Goal: Task Accomplishment & Management: Manage account settings

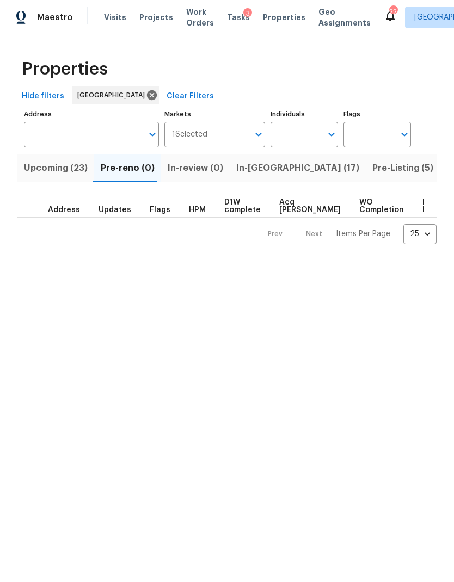
click at [267, 167] on span "In-reno (17)" at bounding box center [297, 167] width 123 height 15
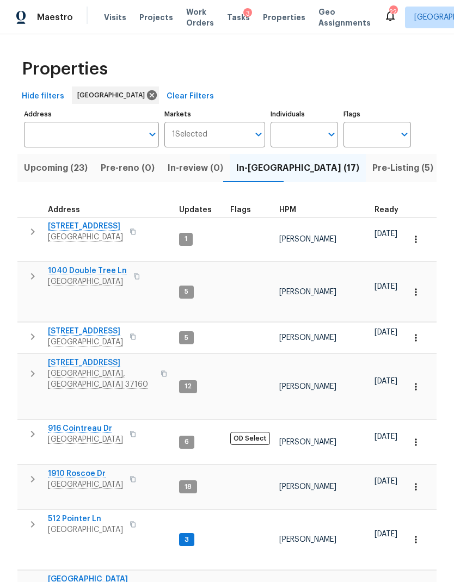
scroll to position [9, 0]
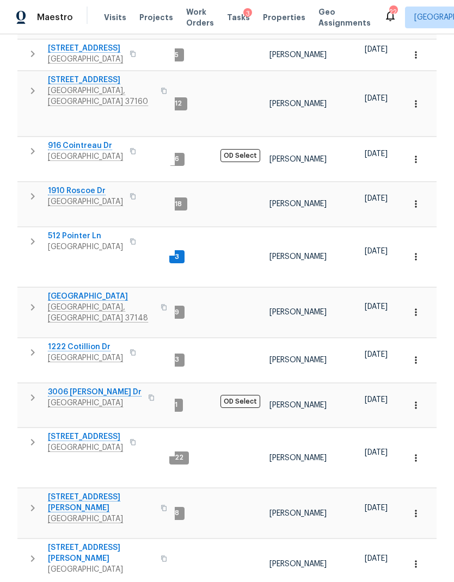
scroll to position [0, 11]
click at [67, 75] on span "106 Cottonwood Dr" at bounding box center [101, 80] width 106 height 11
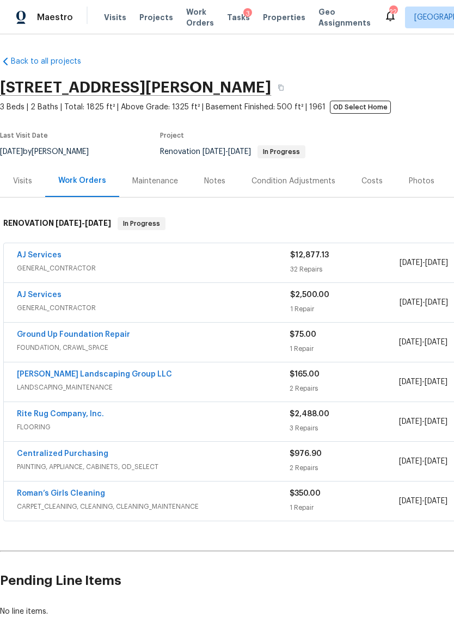
click at [374, 265] on div "32 Repairs" at bounding box center [344, 269] width 109 height 11
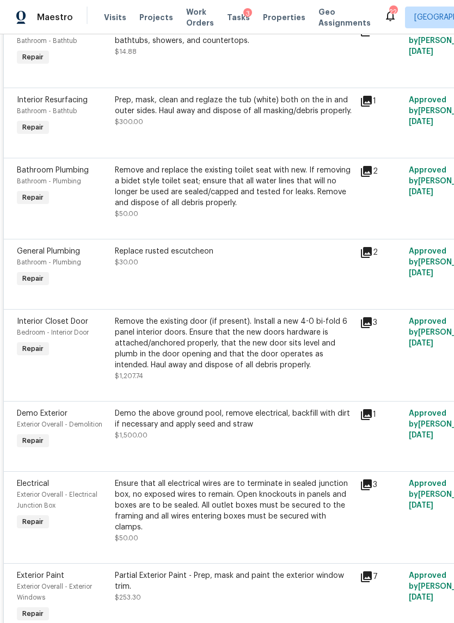
scroll to position [293, 0]
click at [301, 346] on div "Remove the existing door (if present). Install a new 4-0 bi-fold 6 panel interi…" at bounding box center [234, 343] width 238 height 54
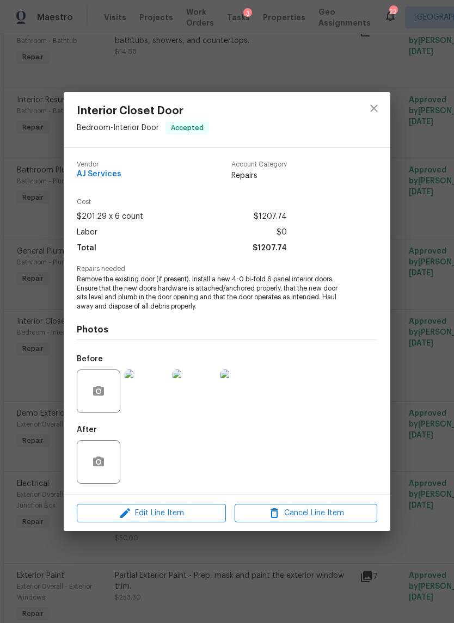
click at [413, 250] on div "Interior Closet Door Bedroom - Interior Door Accepted Vendor AJ Services Accoun…" at bounding box center [227, 311] width 454 height 623
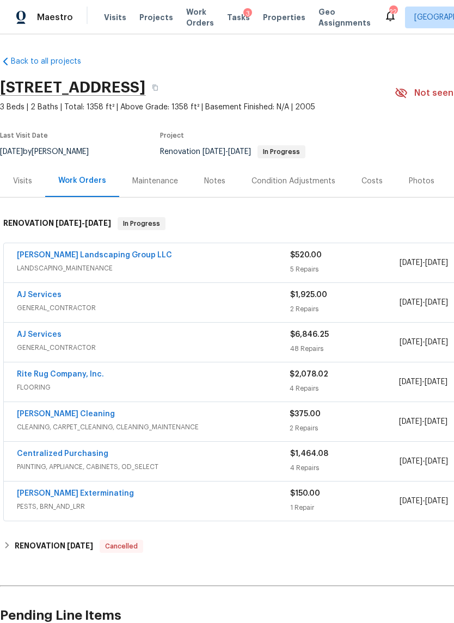
click at [33, 334] on link "AJ Services" at bounding box center [39, 335] width 45 height 8
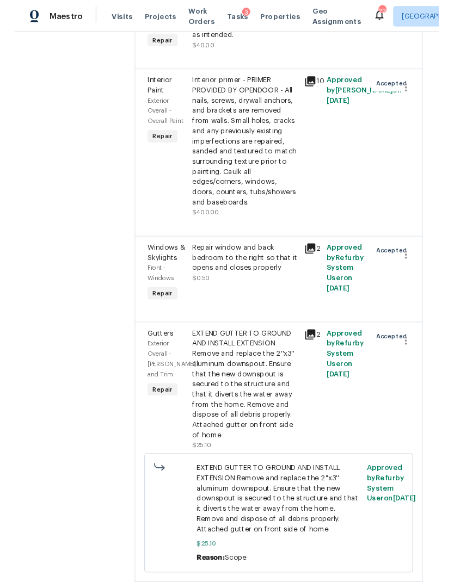
scroll to position [2788, 0]
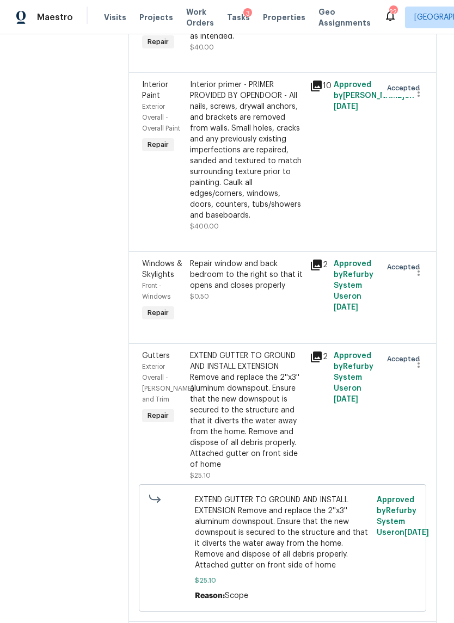
click at [271, 304] on div "Repair window and back bedroom to the right so that it opens and closes properl…" at bounding box center [247, 291] width 120 height 72
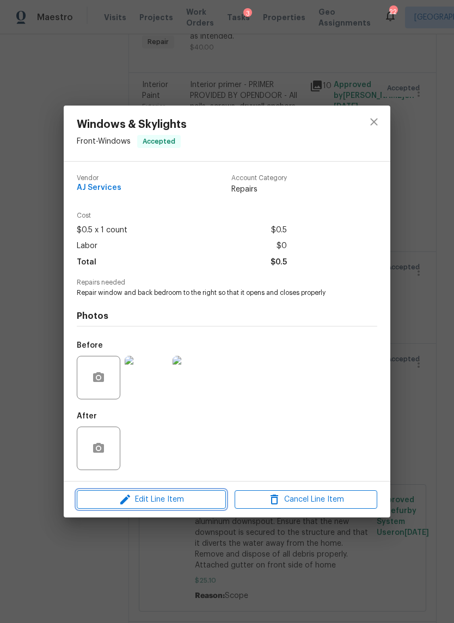
click at [195, 501] on span "Edit Line Item" at bounding box center [151, 500] width 142 height 14
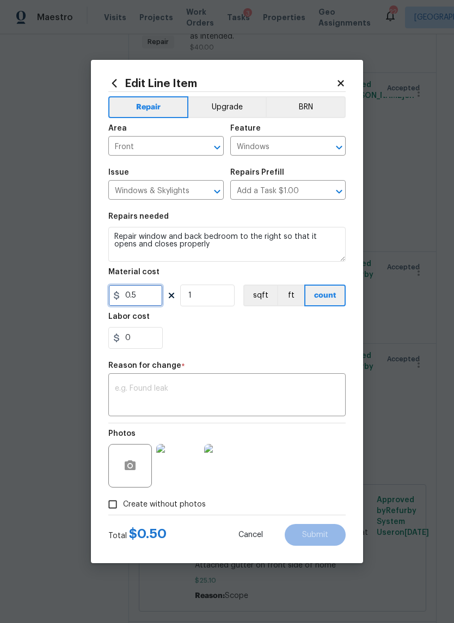
click at [148, 296] on input "0.5" at bounding box center [135, 295] width 54 height 22
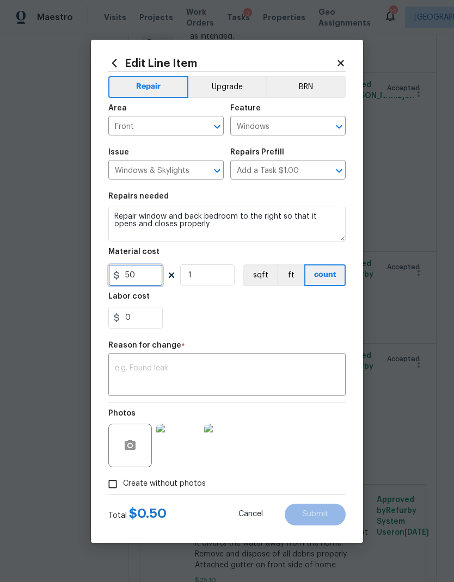
type input "50"
click at [290, 367] on textarea at bounding box center [227, 375] width 224 height 23
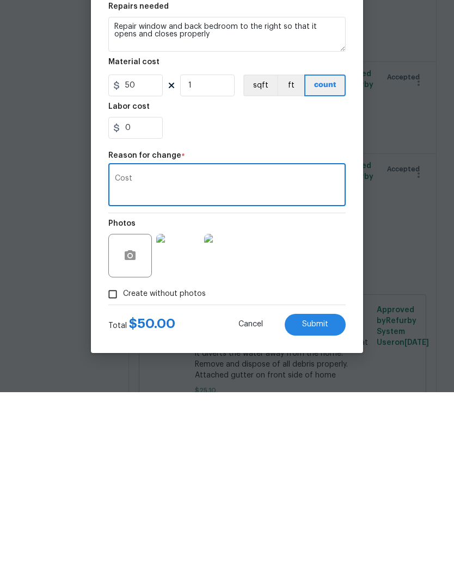
type textarea "Cost"
click at [318, 510] on span "Submit" at bounding box center [315, 514] width 26 height 8
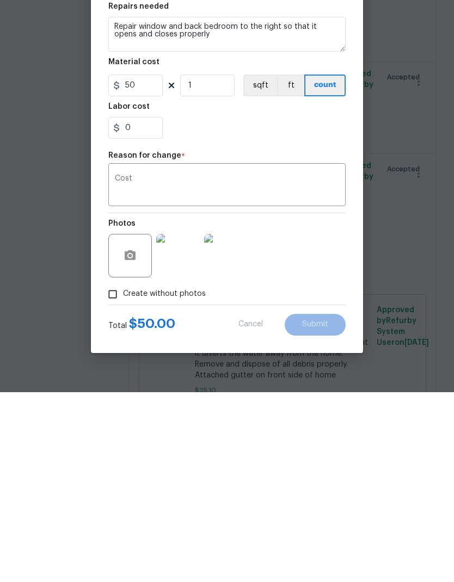
scroll to position [44, 0]
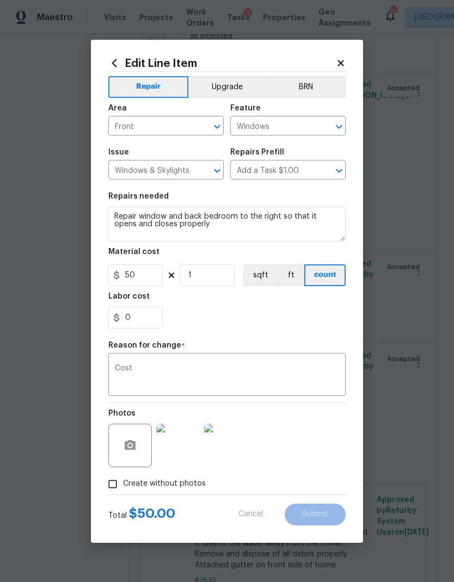
type input "0.5"
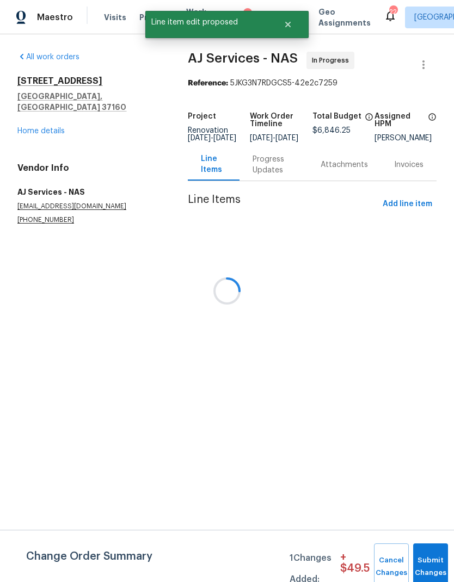
scroll to position [0, 0]
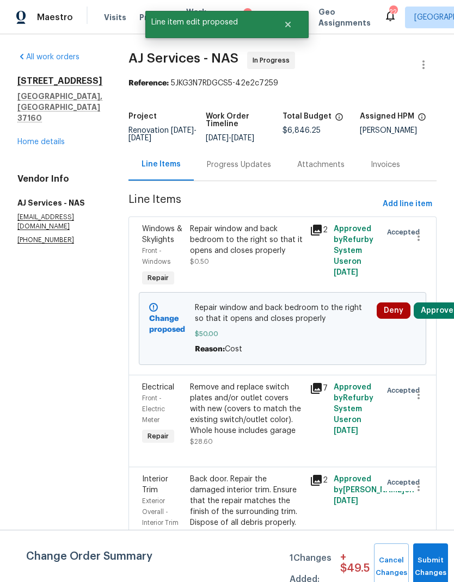
click at [439, 313] on button "Approve" at bounding box center [436, 310] width 47 height 16
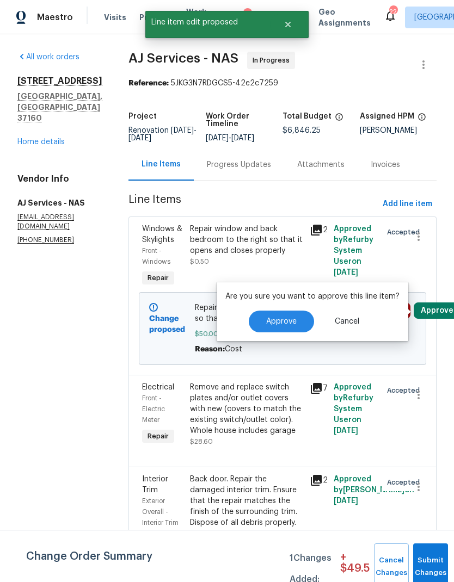
click at [281, 315] on button "Approve" at bounding box center [281, 322] width 65 height 22
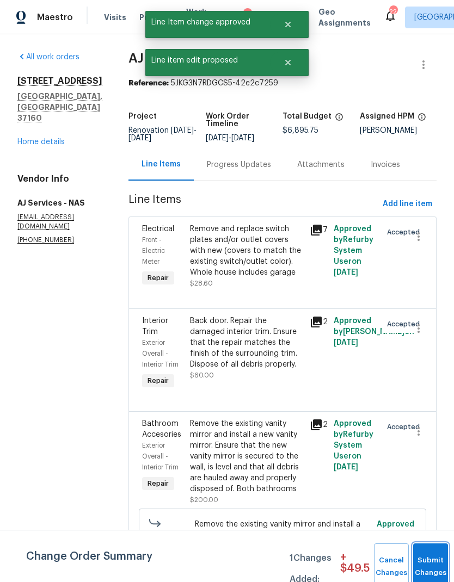
click at [428, 551] on button "Submit Changes" at bounding box center [430, 566] width 35 height 47
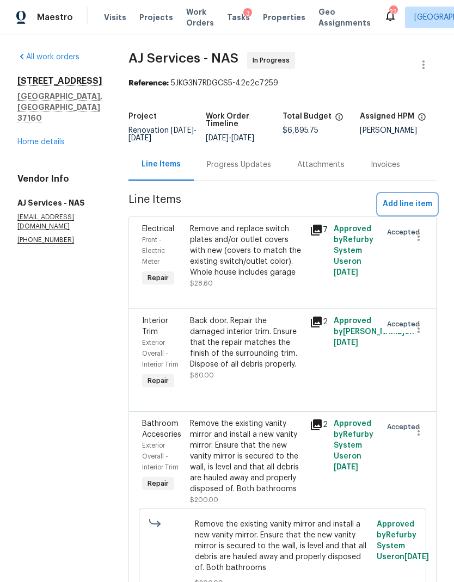
click at [415, 207] on span "Add line item" at bounding box center [406, 204] width 49 height 14
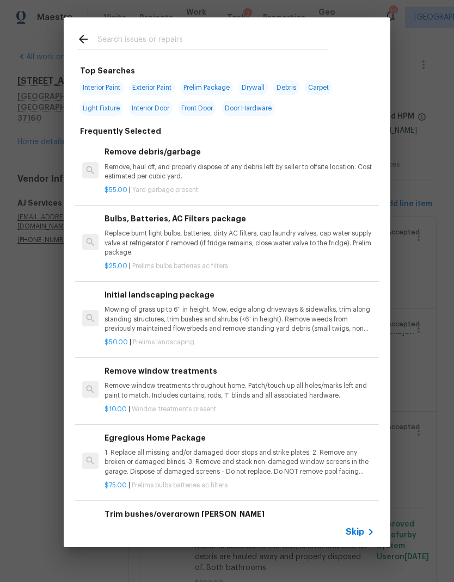
click at [358, 532] on span "Skip" at bounding box center [354, 531] width 18 height 11
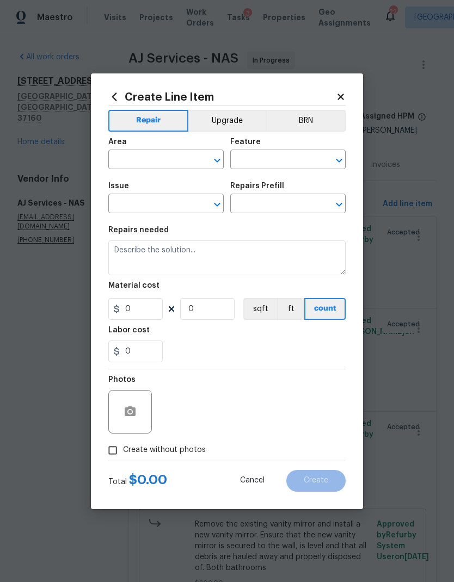
click at [155, 161] on input "text" at bounding box center [150, 160] width 85 height 17
click at [165, 202] on li "Exterior Overall" at bounding box center [165, 203] width 115 height 18
type input "Exterior Overall"
click at [343, 159] on icon "Open" at bounding box center [338, 160] width 13 height 13
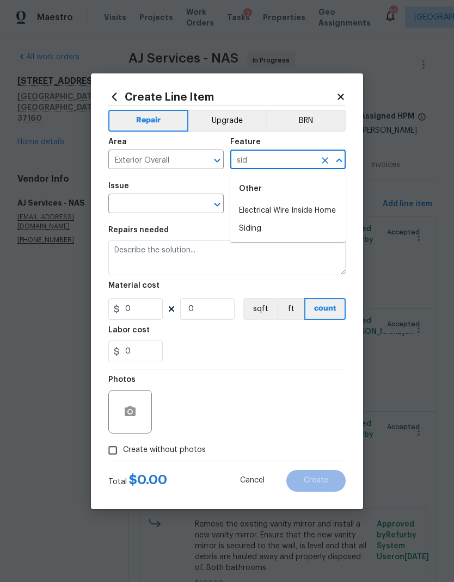
click at [270, 221] on li "Siding" at bounding box center [287, 229] width 115 height 18
type input "Siding"
click at [215, 201] on icon "Open" at bounding box center [216, 204] width 13 height 13
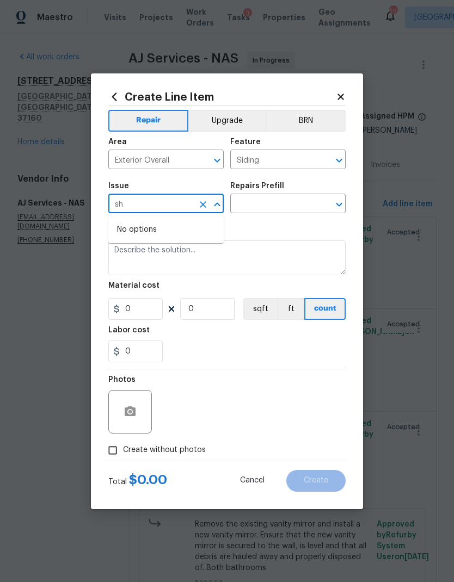
type input "s"
click at [173, 254] on li "Siding" at bounding box center [165, 256] width 115 height 18
type input "Siding"
click at [340, 208] on icon "Open" at bounding box center [338, 204] width 13 height 13
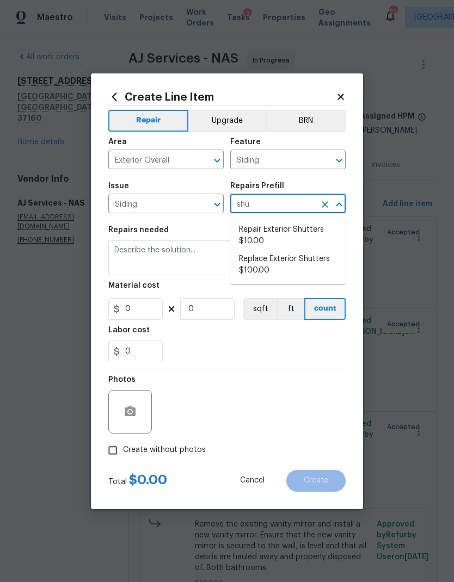
click at [296, 234] on li "Repair Exterior Shutters $10.00" at bounding box center [287, 235] width 115 height 29
type input "Repair Exterior Shutters $10.00"
type textarea "Repair the existing exterior shutters on the home (cracks, chips, holes, etc.).…"
type input "10"
type input "1"
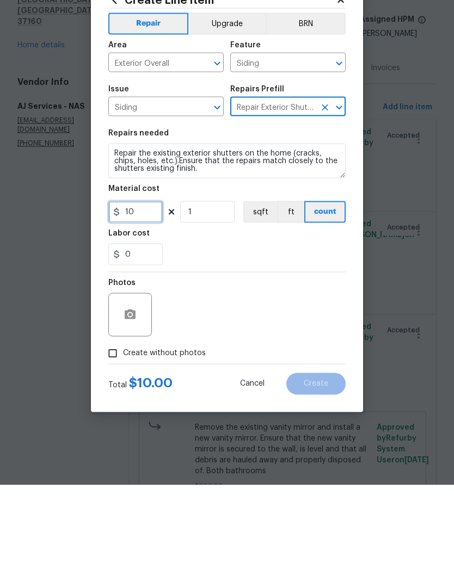
click at [146, 298] on input "10" at bounding box center [135, 309] width 54 height 22
click at [132, 298] on input "10" at bounding box center [135, 309] width 54 height 22
click at [131, 298] on input "10" at bounding box center [135, 309] width 54 height 22
type input "15"
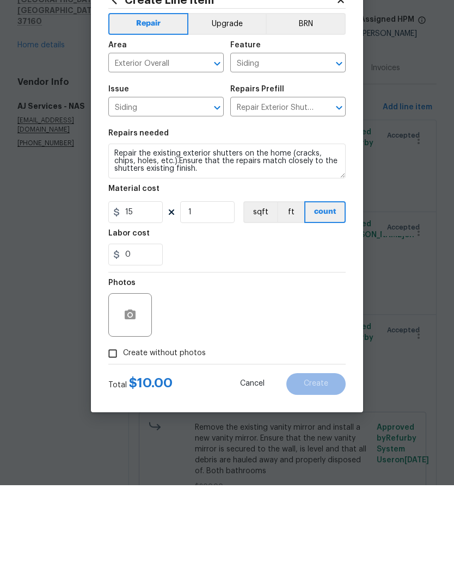
click at [271, 369] on div "Photos" at bounding box center [226, 404] width 237 height 71
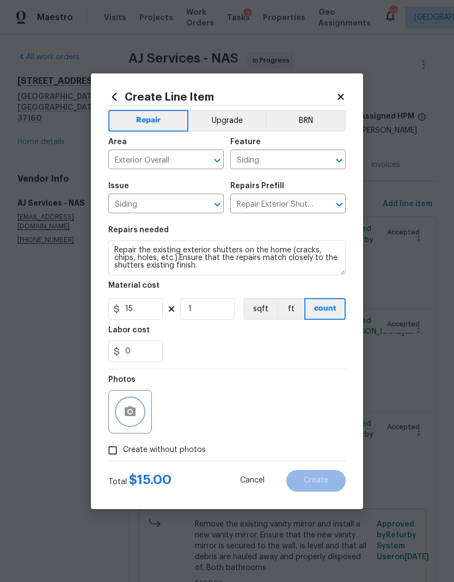
click at [134, 404] on button "button" at bounding box center [130, 412] width 26 height 26
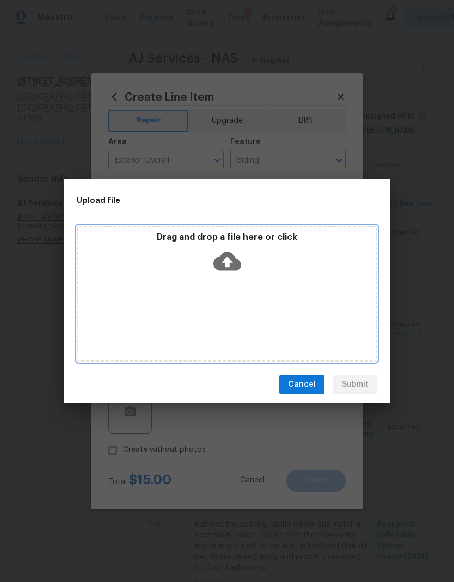
click at [226, 265] on icon at bounding box center [227, 261] width 28 height 28
click at [227, 277] on div "Drag and drop a file here or click" at bounding box center [226, 255] width 297 height 47
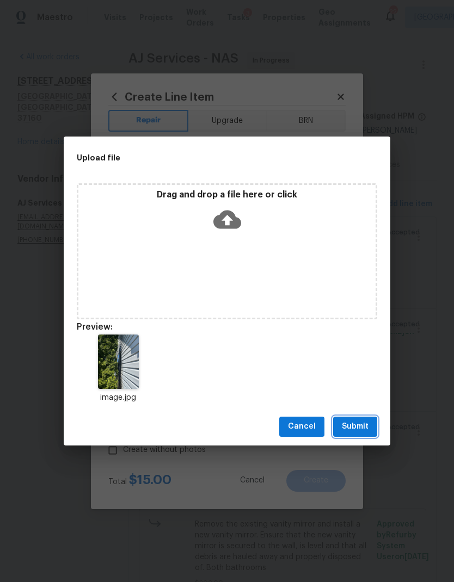
click at [352, 428] on span "Submit" at bounding box center [355, 427] width 27 height 14
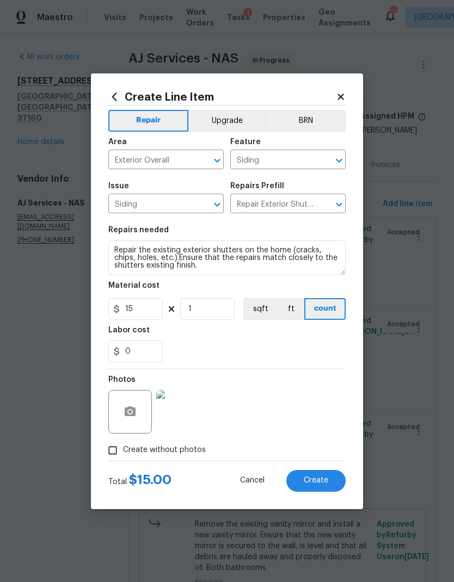
click at [316, 478] on span "Create" at bounding box center [315, 480] width 24 height 8
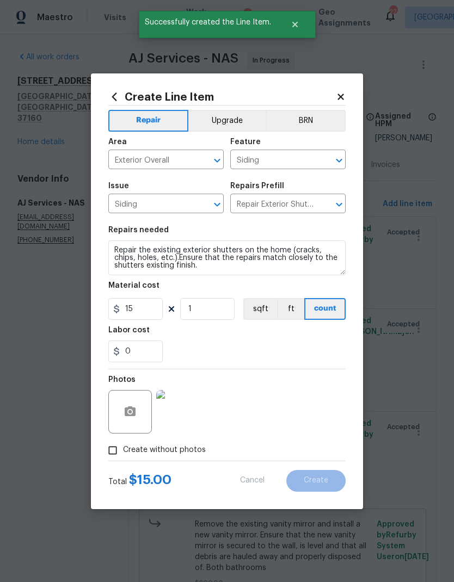
scroll to position [0, 0]
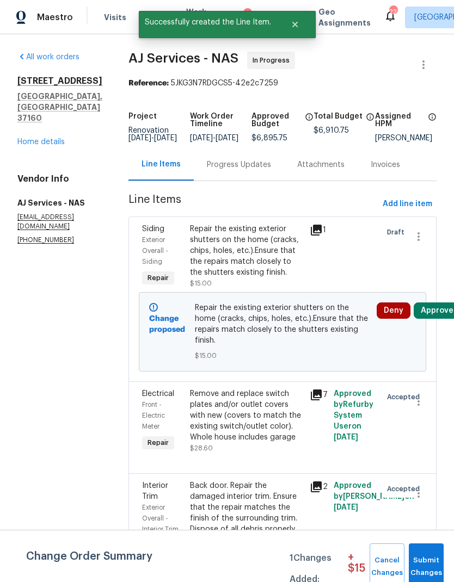
click at [435, 319] on button "Approve" at bounding box center [436, 310] width 47 height 16
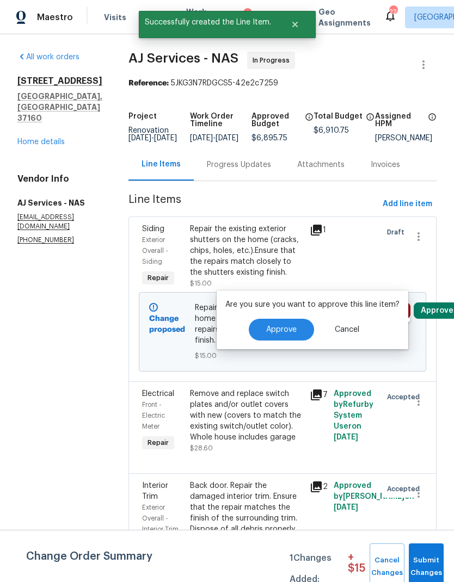
click at [294, 325] on button "Approve" at bounding box center [281, 330] width 65 height 22
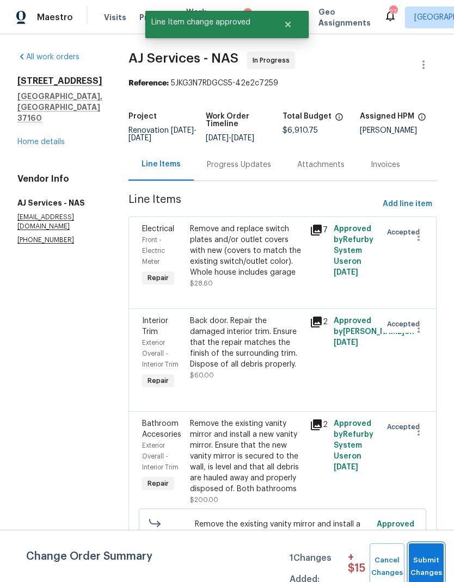
click at [421, 558] on span "Submit Changes" at bounding box center [426, 566] width 24 height 25
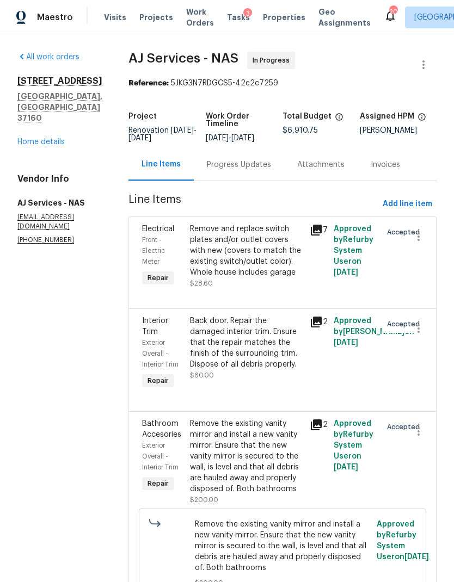
click at [268, 20] on span "Properties" at bounding box center [284, 17] width 42 height 11
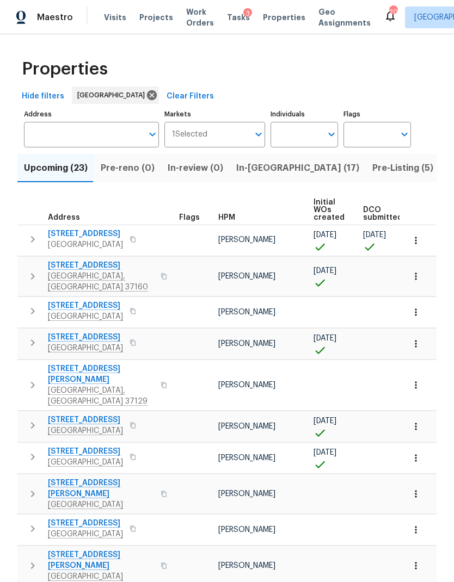
click at [256, 169] on span "In-reno (17)" at bounding box center [297, 167] width 123 height 15
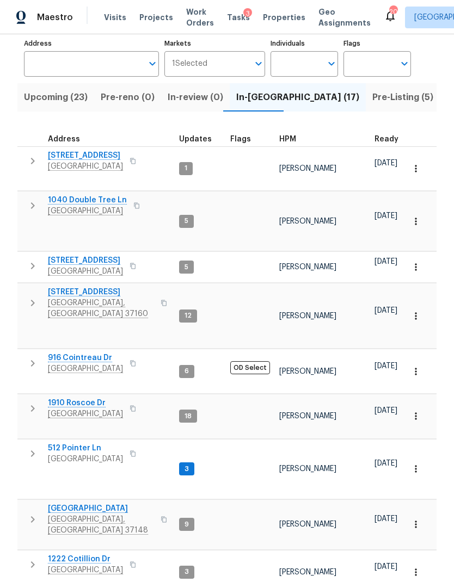
scroll to position [148, 0]
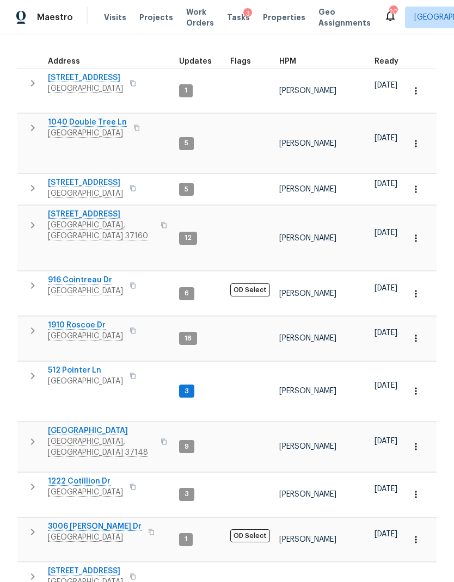
click at [95, 209] on span "106 Cottonwood Dr" at bounding box center [101, 214] width 106 height 11
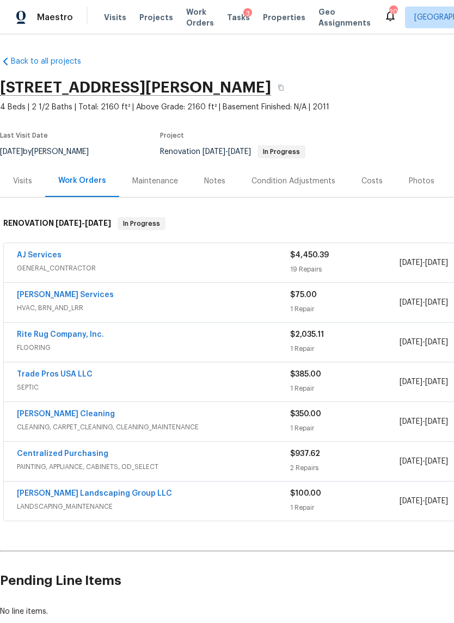
click at [82, 296] on link "Tony Barrett Services" at bounding box center [65, 295] width 97 height 8
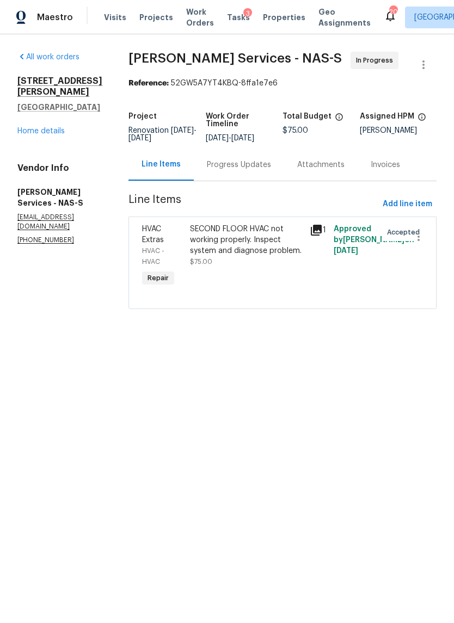
click at [251, 169] on div "Progress Updates" at bounding box center [239, 164] width 64 height 11
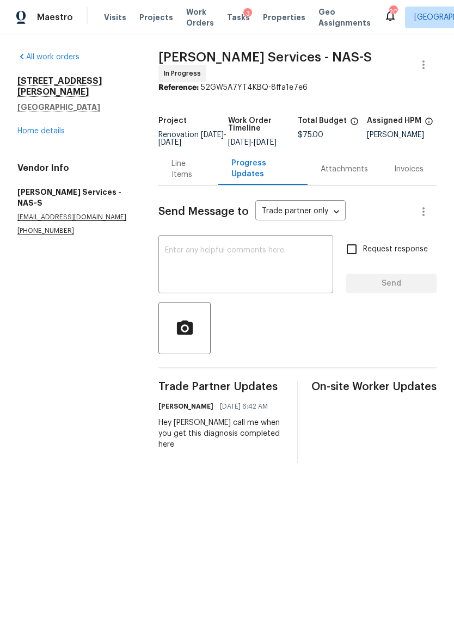
click at [36, 127] on link "Home details" at bounding box center [40, 131] width 47 height 8
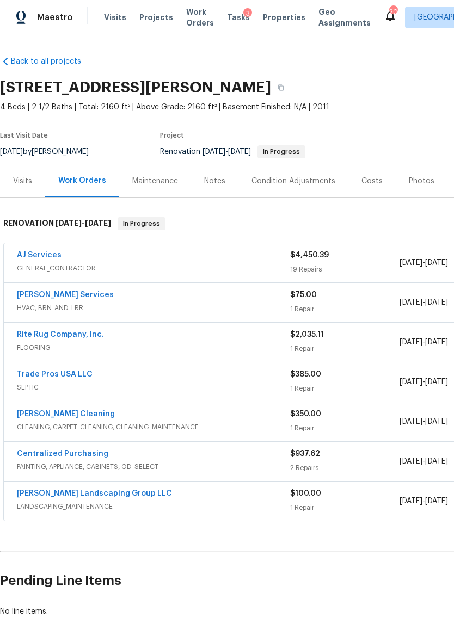
click at [219, 185] on div "Notes" at bounding box center [214, 181] width 21 height 11
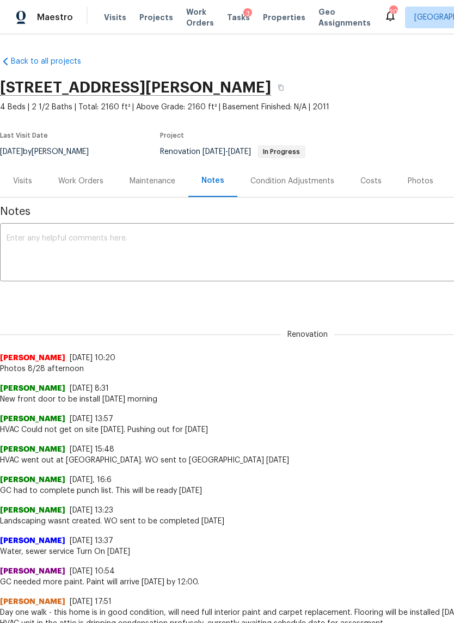
click at [239, 253] on textarea at bounding box center [307, 253] width 601 height 38
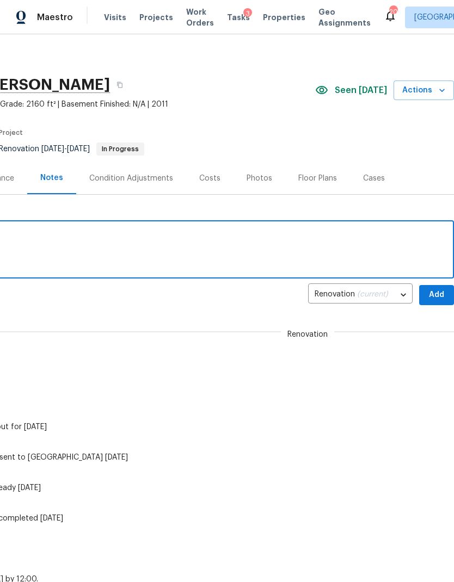
scroll to position [3, 161]
type textarea "HVAC will be clean tomorrow afternoon"
click at [438, 293] on span "Add" at bounding box center [435, 295] width 17 height 14
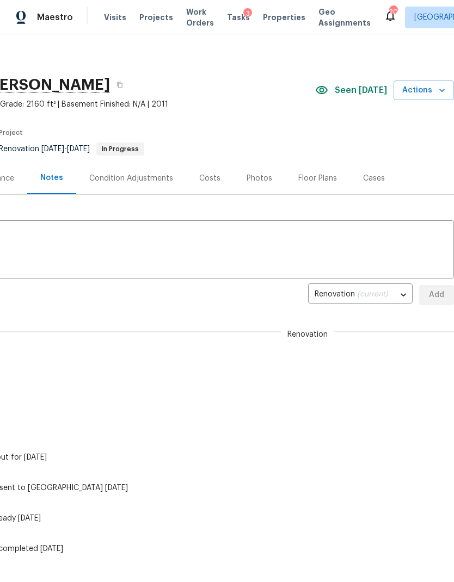
scroll to position [3, 0]
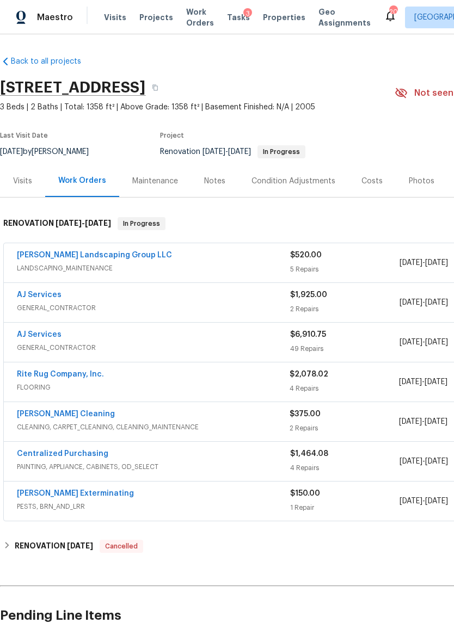
click at [219, 193] on div "Notes" at bounding box center [214, 181] width 47 height 32
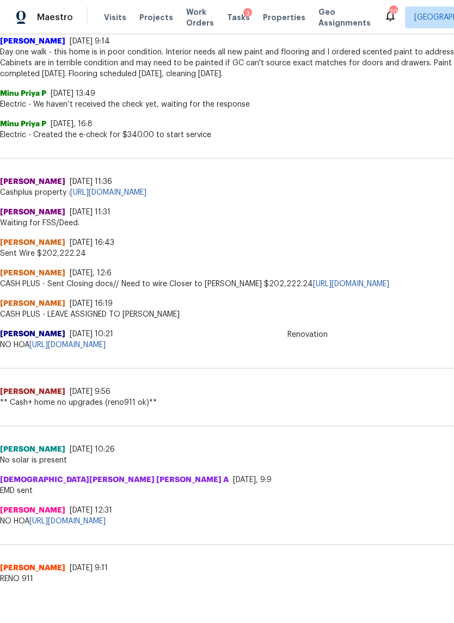
scroll to position [510, 0]
